Goal: Information Seeking & Learning: Learn about a topic

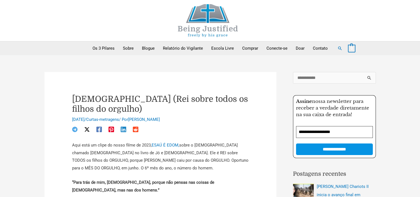
click at [209, 7] on img at bounding box center [207, 20] width 83 height 33
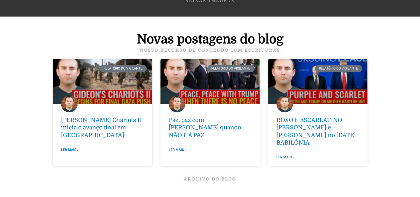
scroll to position [2048, 0]
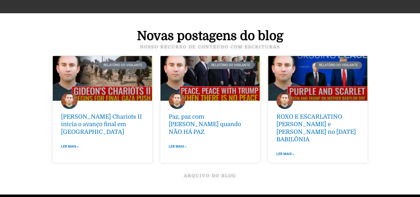
drag, startPoint x: 424, startPoint y: 45, endPoint x: 424, endPoint y: 153, distance: 108.2
click at [217, 173] on font "Arquivo do blog" at bounding box center [210, 175] width 52 height 5
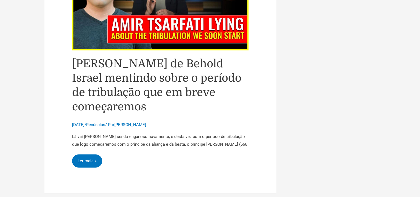
scroll to position [939, 0]
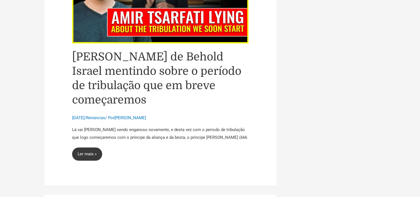
click at [89, 151] on font "Ler mais »" at bounding box center [87, 153] width 19 height 5
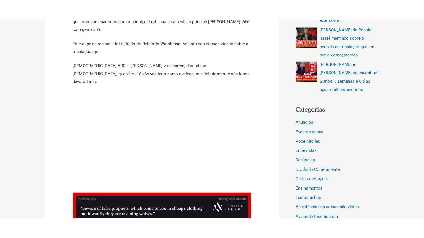
scroll to position [267, 0]
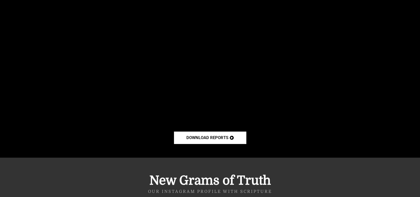
scroll to position [1702, 0]
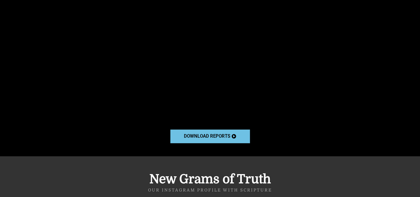
click at [198, 134] on span "download reports" at bounding box center [207, 136] width 46 height 5
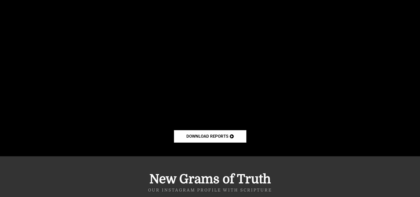
click at [34, 135] on div at bounding box center [210, 31] width 420 height 251
click at [31, 122] on div at bounding box center [210, 31] width 420 height 251
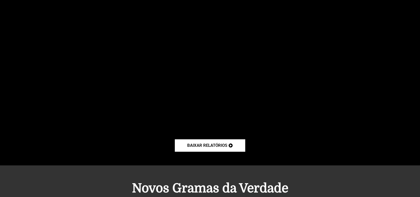
scroll to position [1711, 0]
